Goal: Contribute content: Contribute content

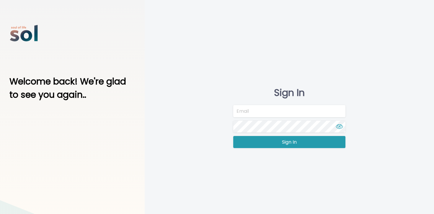
type input "team@soltv.co"
click at [275, 148] on button "Sign In" at bounding box center [289, 142] width 112 height 12
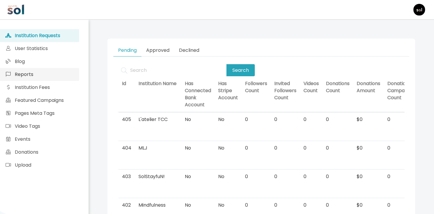
click at [60, 69] on link "Reports" at bounding box center [39, 74] width 79 height 13
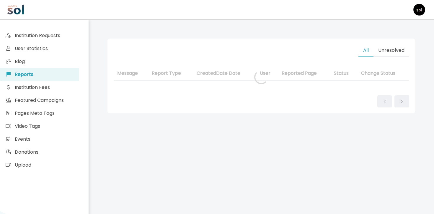
click at [61, 58] on link "Blog" at bounding box center [39, 61] width 79 height 13
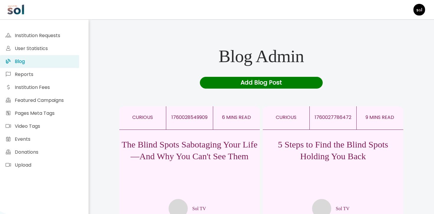
click at [327, 159] on p "5 Steps to Find the Blind Spots Holding You Back" at bounding box center [333, 151] width 140 height 24
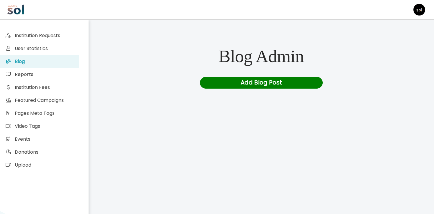
scroll to position [9, 0]
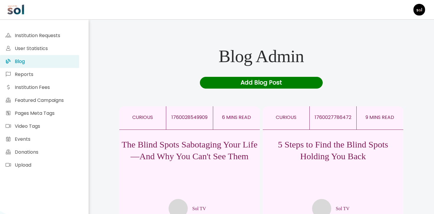
click at [194, 159] on p "The Blind Spots Sabotaging Your Life—And Why You Can't See Them" at bounding box center [189, 151] width 140 height 24
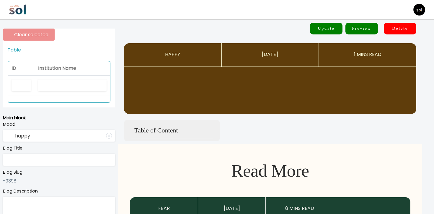
click at [84, 65] on div "Institution Name" at bounding box center [72, 68] width 68 height 7
click at [82, 68] on div "Institution Name" at bounding box center [72, 68] width 68 height 7
click at [73, 71] on span "Institution Name" at bounding box center [57, 68] width 38 height 7
click at [73, 65] on th "Institution Name" at bounding box center [73, 68] width 76 height 15
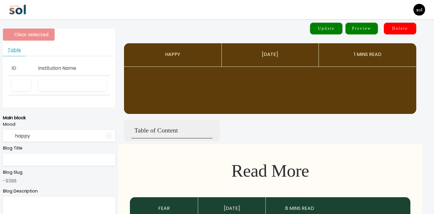
click at [80, 38] on div "Clear selected" at bounding box center [59, 35] width 112 height 12
click at [58, 71] on span "Institution Name" at bounding box center [57, 68] width 38 height 7
click at [101, 123] on label "Mood" at bounding box center [59, 125] width 112 height 6
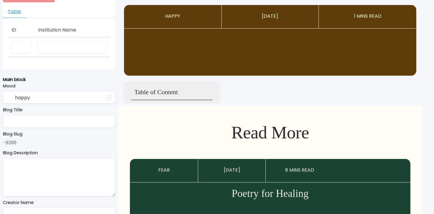
scroll to position [68, 0]
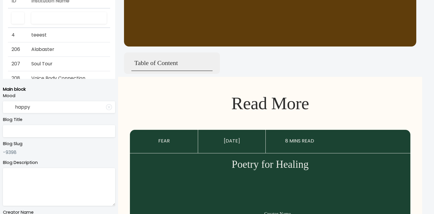
type input "curious"
type input "The Blind Spots Sabotaging Your Life—And Why You Can't See Them"
type textarea "Your biggest problems stem from habits and reactions you don’t even notice."
type input "Sol TV"
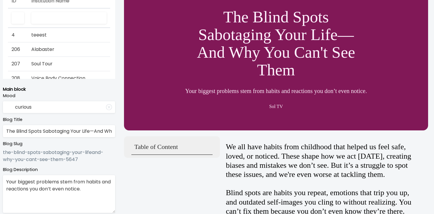
scroll to position [0, 0]
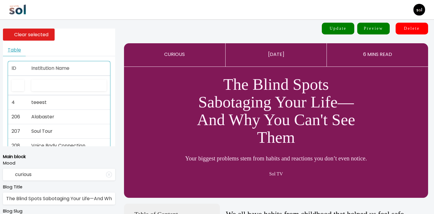
click at [68, 75] on th "Institution Name" at bounding box center [69, 68] width 82 height 15
click at [66, 83] on input "text" at bounding box center [68, 86] width 75 height 12
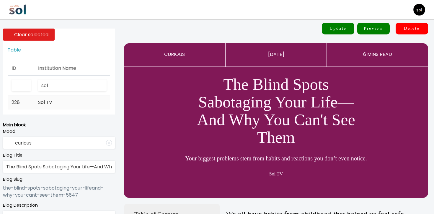
type input "sol"
click at [64, 96] on td "Sol TV" at bounding box center [73, 103] width 76 height 14
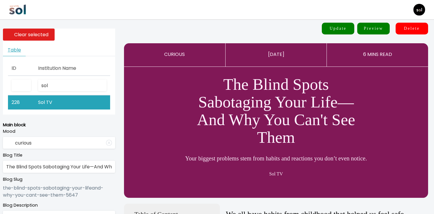
click at [82, 166] on input "The Blind Spots Sabotaging Your Life—And Why You Can't See Them" at bounding box center [59, 167] width 112 height 12
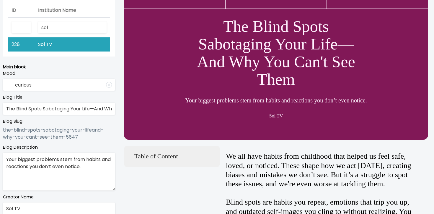
click at [71, 163] on textarea "Your biggest problems stem from habits and reactions you don’t even notice." at bounding box center [59, 172] width 112 height 38
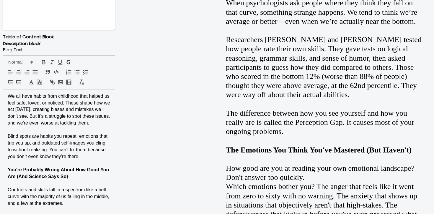
scroll to position [386, 0]
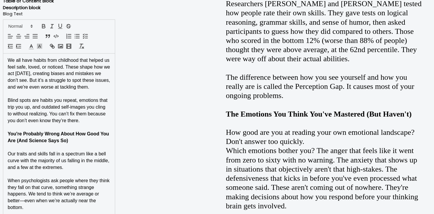
click at [88, 137] on p "You're Probably Wrong About How Good You Are (And Science Says So)" at bounding box center [59, 137] width 103 height 13
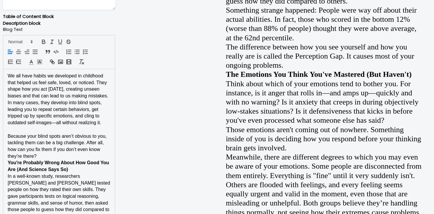
scroll to position [371, 0]
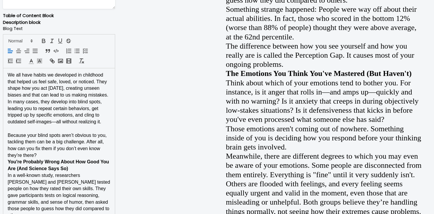
click at [92, 155] on p "Because your blind spots aren’t obvious to you, tackling them can be a big chal…" at bounding box center [59, 145] width 103 height 27
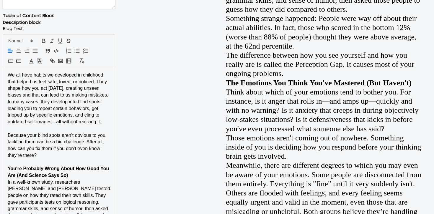
scroll to position [435, 0]
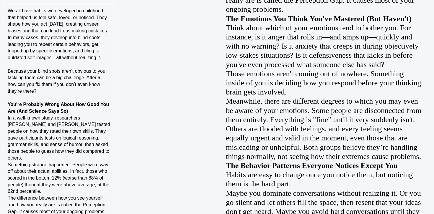
click at [94, 108] on p "You're Probably Wrong About How Good You Are (And Science Says So)" at bounding box center [59, 107] width 103 height 13
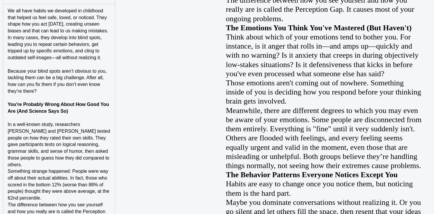
click at [94, 108] on p "You're Probably Wrong About How Good You Are (And Science Says So)" at bounding box center [59, 107] width 103 height 13
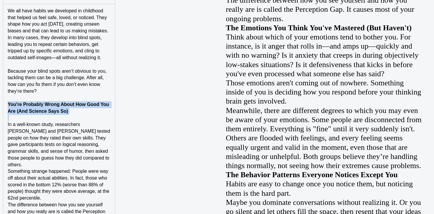
click at [94, 108] on p "You're Probably Wrong About How Good You Are (And Science Says So)" at bounding box center [59, 107] width 103 height 13
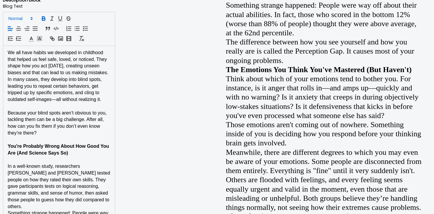
click at [23, 19] on span at bounding box center [20, 18] width 29 height 7
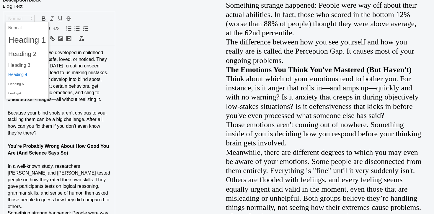
click at [24, 77] on span at bounding box center [27, 74] width 38 height 9
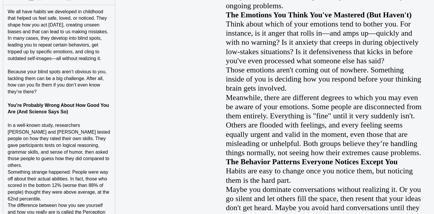
scroll to position [484, 0]
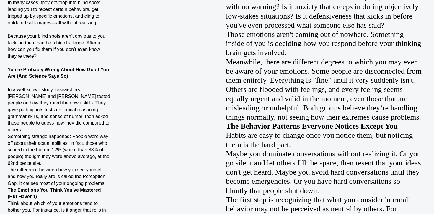
click at [50, 128] on p "In a well-known study, researchers [PERSON_NAME] and [PERSON_NAME] tested peopl…" at bounding box center [59, 110] width 103 height 47
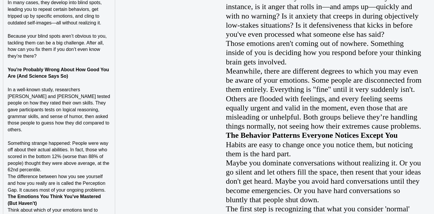
click at [60, 171] on p "Something strange happened: People were way off about their actual abilities. I…" at bounding box center [59, 157] width 103 height 34
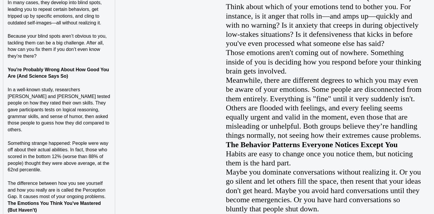
click at [105, 195] on p "The difference between how you see yourself and how you really are is called th…" at bounding box center [59, 191] width 103 height 20
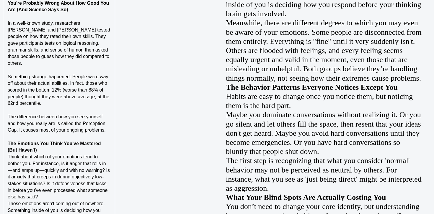
scroll to position [590, 0]
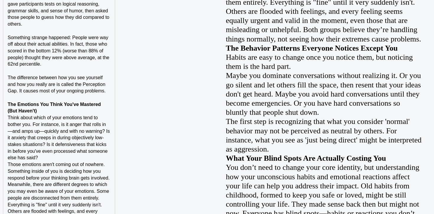
click at [101, 108] on p "The Emotions You Think You've Mastered (But Haven't)" at bounding box center [59, 107] width 103 height 13
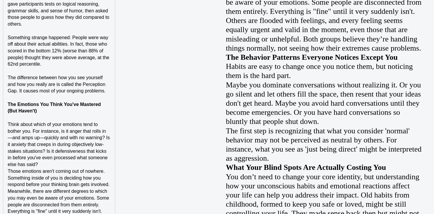
click at [60, 161] on p "Think about which of your emotions tend to bother you. For instance, is it ange…" at bounding box center [59, 145] width 103 height 47
click at [58, 162] on p "Think about which of your emotions tend to bother you. For instance, is it ange…" at bounding box center [59, 145] width 103 height 47
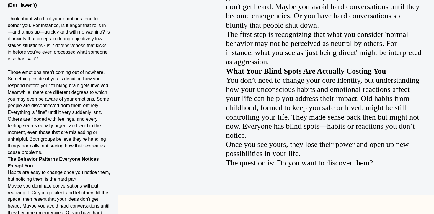
scroll to position [706, 0]
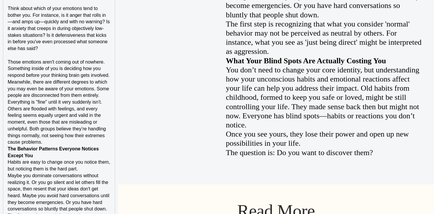
click at [112, 94] on div "We all have habits we developed in childhood that helped us feel safe, loved, o…" at bounding box center [59, 49] width 112 height 604
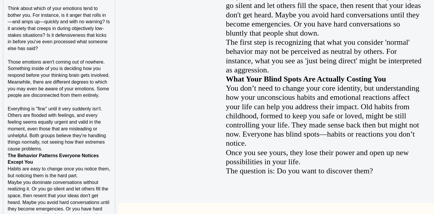
click at [59, 149] on p "﻿ Everything is "fine" until it very suddenly isn't. Others are flooded with fe…" at bounding box center [59, 129] width 103 height 47
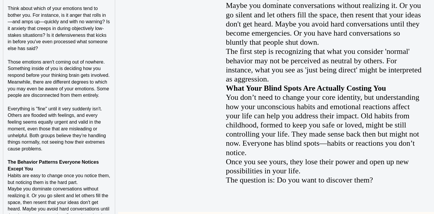
click at [49, 172] on p "The Behavior Patterns Everyone Notices Except You" at bounding box center [59, 165] width 103 height 13
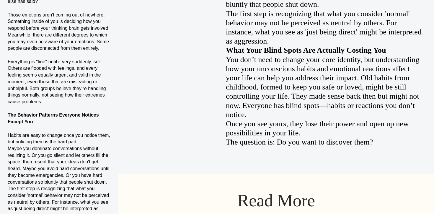
scroll to position [756, 0]
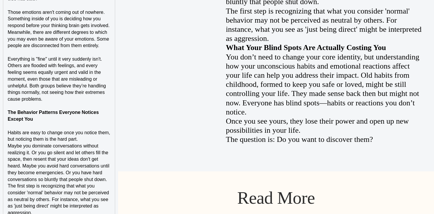
click at [86, 141] on p "Habits are easy to change once you notice them, but noticing them is the hard p…" at bounding box center [59, 136] width 103 height 13
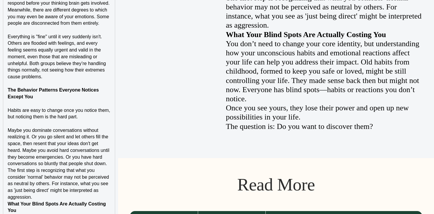
scroll to position [787, 0]
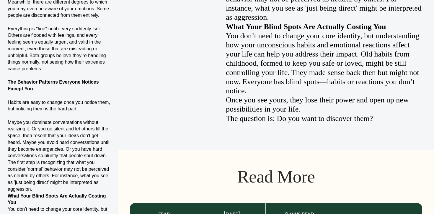
click at [109, 155] on p "Maybe you dominate conversations without realizing it. Or you go silent and let…" at bounding box center [59, 139] width 103 height 40
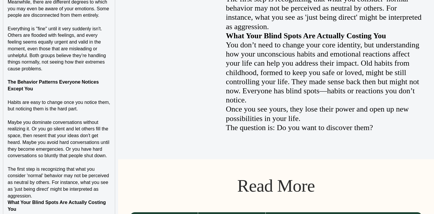
click at [87, 194] on p "The first step is recognizing that what you consider 'normal' behavior may not …" at bounding box center [59, 183] width 103 height 34
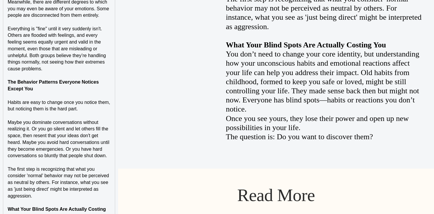
click at [69, 85] on p "The Behavior Patterns Everyone Notices Except You" at bounding box center [59, 85] width 103 height 13
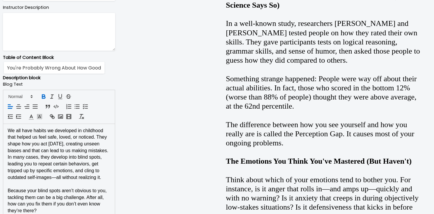
scroll to position [308, 0]
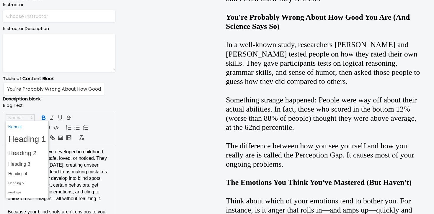
click at [23, 117] on span at bounding box center [20, 117] width 29 height 7
click at [22, 175] on span at bounding box center [27, 174] width 38 height 9
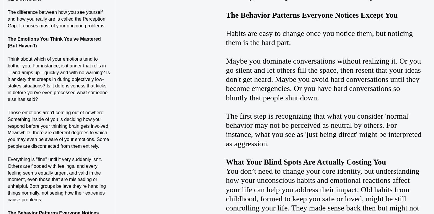
scroll to position [665, 0]
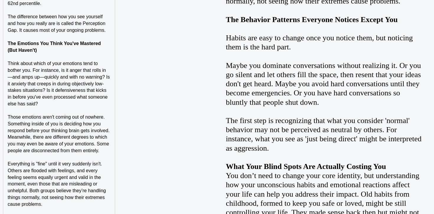
click at [54, 48] on p "The Emotions You Think You've Mastered (But Haven't)" at bounding box center [59, 46] width 103 height 13
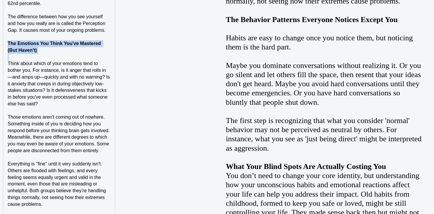
click at [54, 48] on p "The Emotions You Think You've Mastered (But Haven't)" at bounding box center [59, 46] width 103 height 13
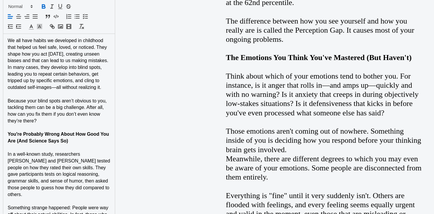
scroll to position [381, 0]
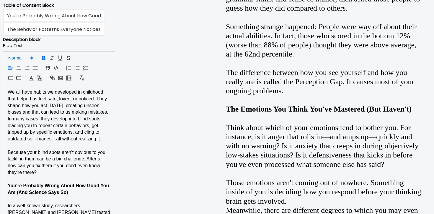
click at [24, 56] on span at bounding box center [20, 58] width 29 height 7
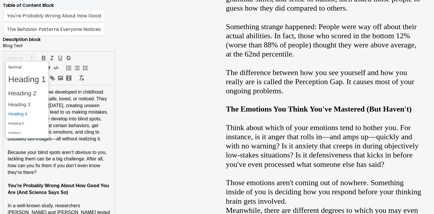
click at [27, 112] on span at bounding box center [27, 114] width 38 height 9
type input "The Emotions You Think You've Mastered (But Haven't)"
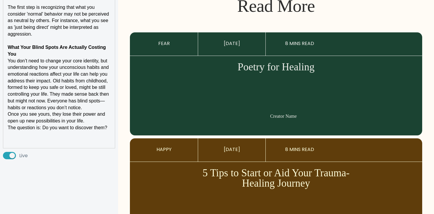
scroll to position [979, 0]
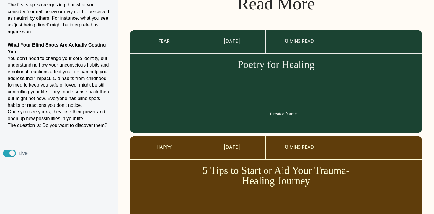
click at [46, 43] on strong "What Your Blind Spots Are Actually Costing You" at bounding box center [57, 48] width 99 height 12
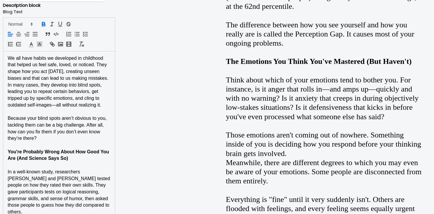
scroll to position [424, 0]
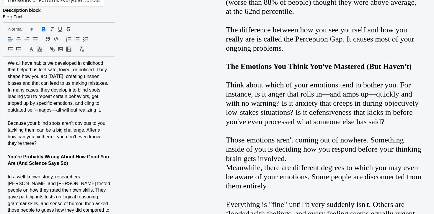
click at [29, 32] on div at bounding box center [59, 39] width 112 height 34
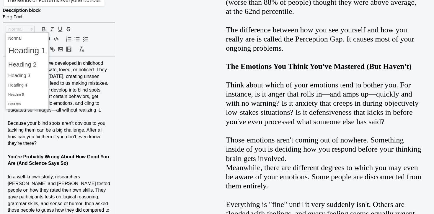
click at [29, 31] on icon at bounding box center [31, 29] width 5 height 5
click at [30, 84] on span at bounding box center [27, 85] width 38 height 9
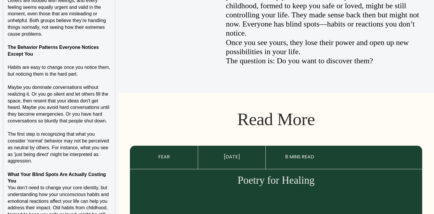
scroll to position [1037, 0]
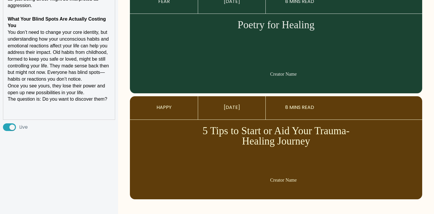
click at [94, 83] on p "Once you see yours, they lose their power and open up new possibilities in your…" at bounding box center [59, 89] width 103 height 13
click at [96, 57] on p "You don’t need to change your core identity, but understanding how your unconsc…" at bounding box center [59, 56] width 103 height 54
click at [95, 59] on p "You don’t need to change your core identity, but understanding how your unconsc…" at bounding box center [59, 56] width 103 height 54
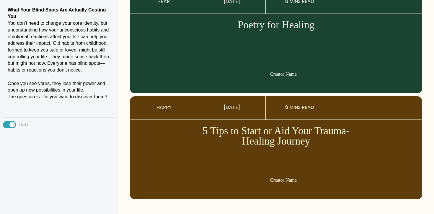
click at [97, 81] on p "Once you see yours, they lose their power and open up new possibilities in your…" at bounding box center [59, 87] width 103 height 13
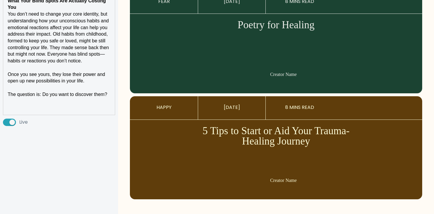
click at [81, 107] on p at bounding box center [59, 108] width 103 height 7
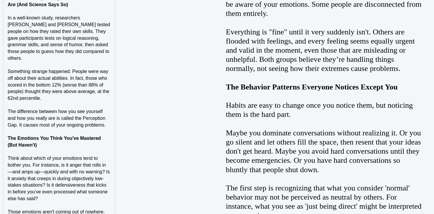
scroll to position [630, 0]
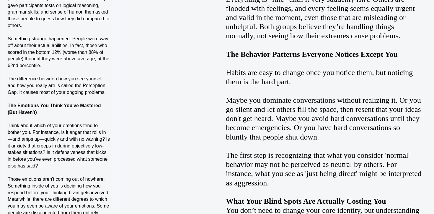
click at [107, 93] on p "The difference between how you see yourself and how you really are is called th…" at bounding box center [59, 86] width 103 height 20
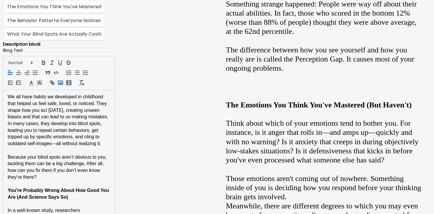
click at [63, 83] on icon "button" at bounding box center [60, 83] width 6 height 6
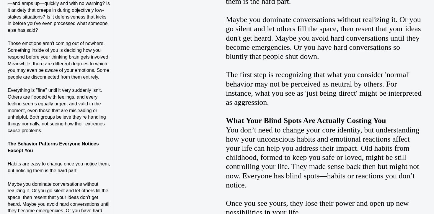
scroll to position [885, 0]
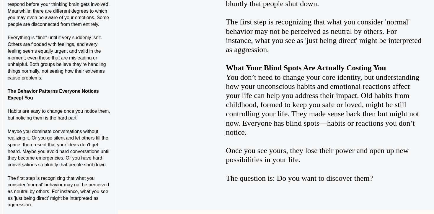
click at [93, 101] on h4 "The Behavior Patterns Everyone Notices Except You" at bounding box center [59, 94] width 103 height 13
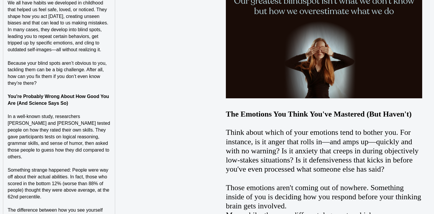
scroll to position [452, 0]
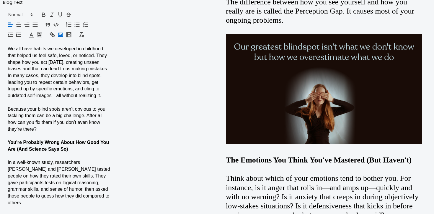
click at [60, 35] on polyline "button" at bounding box center [60, 35] width 3 height 2
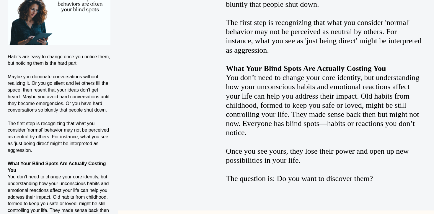
scroll to position [1111, 0]
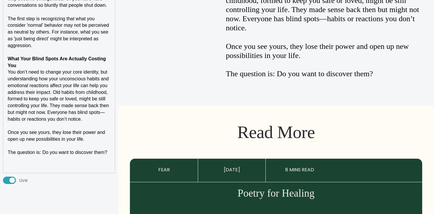
click at [89, 64] on h4 "What Your Blind Spots Are Actually Costing You" at bounding box center [59, 62] width 103 height 13
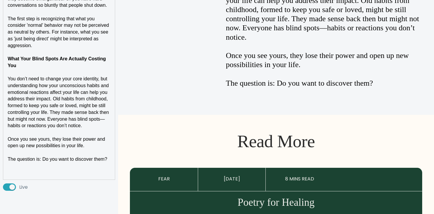
click at [69, 171] on p at bounding box center [59, 173] width 103 height 7
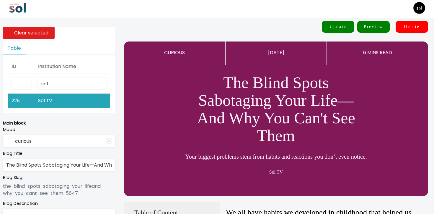
scroll to position [0, 0]
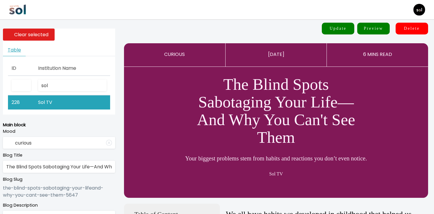
click at [333, 30] on button "Update" at bounding box center [338, 29] width 32 height 12
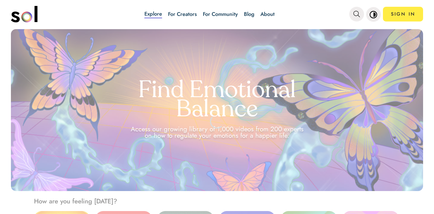
click at [247, 18] on link "Blog" at bounding box center [249, 14] width 11 height 8
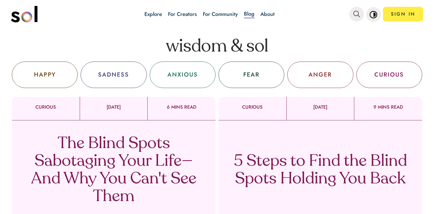
click at [112, 178] on p "The Blind Spots Sabotaging Your Life—And Why You Can't See Them" at bounding box center [114, 170] width 174 height 71
